Goal: Entertainment & Leisure: Consume media (video, audio)

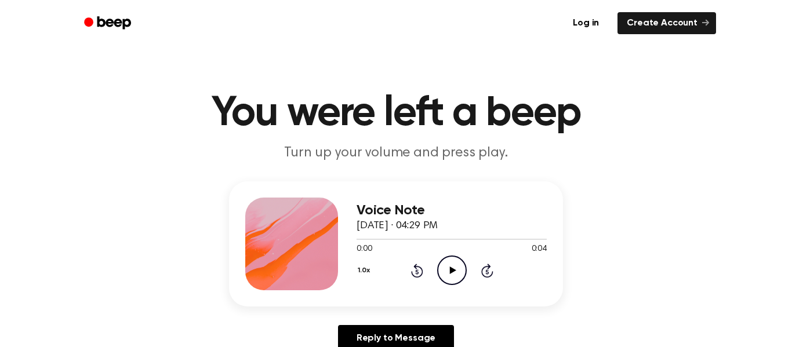
click at [458, 266] on icon "Play Audio" at bounding box center [452, 271] width 30 height 30
click at [441, 258] on icon "Play Audio" at bounding box center [452, 271] width 30 height 30
click at [441, 258] on icon "Pause Audio" at bounding box center [452, 271] width 30 height 30
click at [441, 258] on icon "Play Audio" at bounding box center [452, 271] width 30 height 30
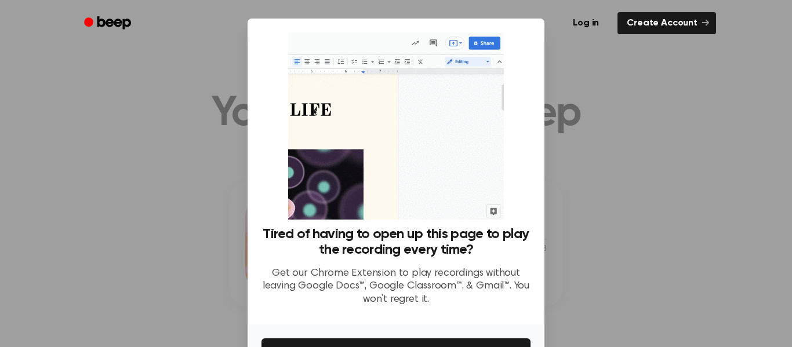
scroll to position [75, 0]
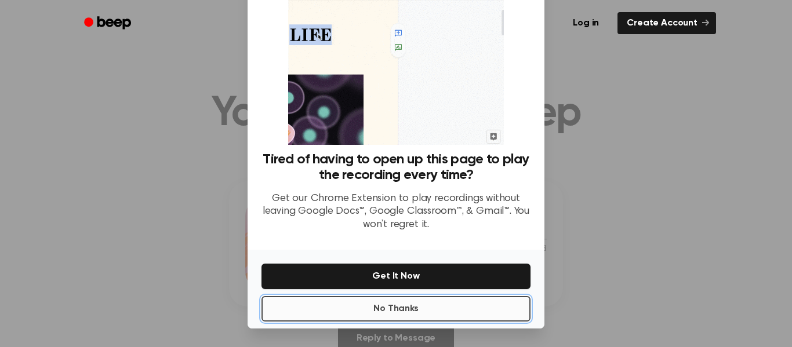
click at [391, 303] on button "No Thanks" at bounding box center [395, 309] width 269 height 26
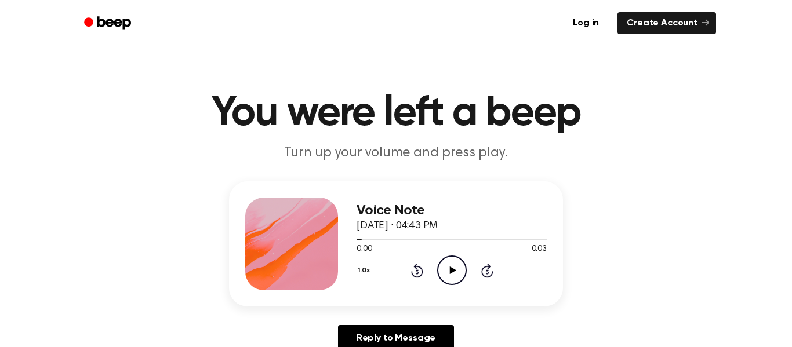
click at [457, 277] on icon "Play Audio" at bounding box center [452, 271] width 30 height 30
